Goal: Connect with others: Establish contact or relationships with other users

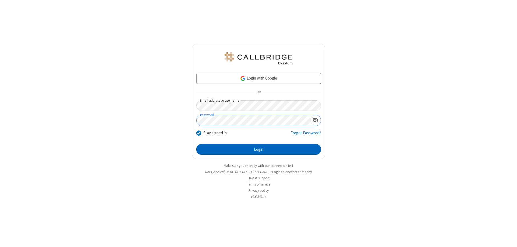
click at [259, 149] on button "Login" at bounding box center [258, 149] width 125 height 11
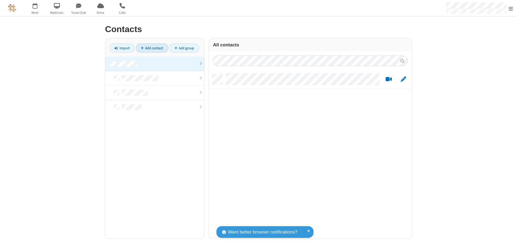
click at [155, 64] on link at bounding box center [154, 64] width 99 height 15
click at [152, 48] on link "Add contact" at bounding box center [152, 47] width 33 height 9
